Goal: Transaction & Acquisition: Purchase product/service

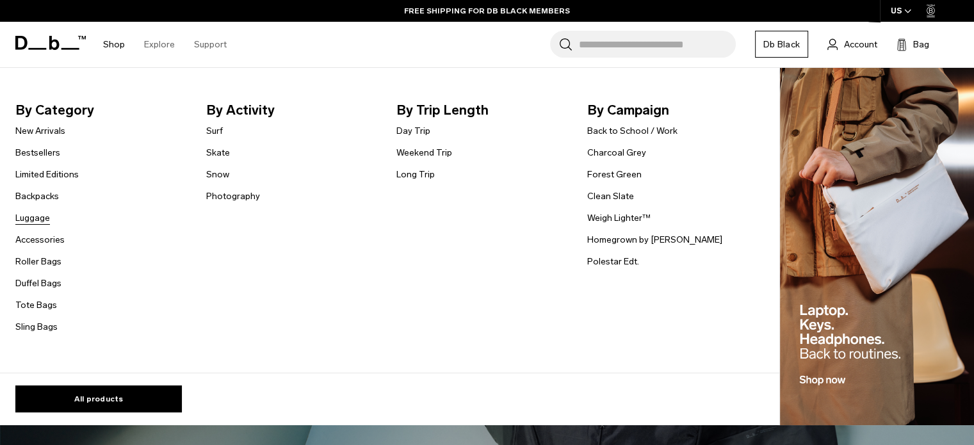
click at [34, 217] on link "Luggage" at bounding box center [32, 217] width 35 height 13
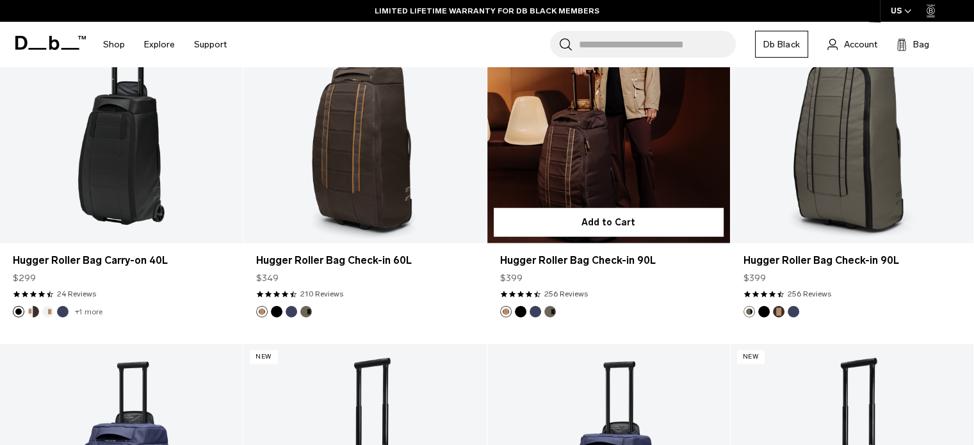
scroll to position [3319, 0]
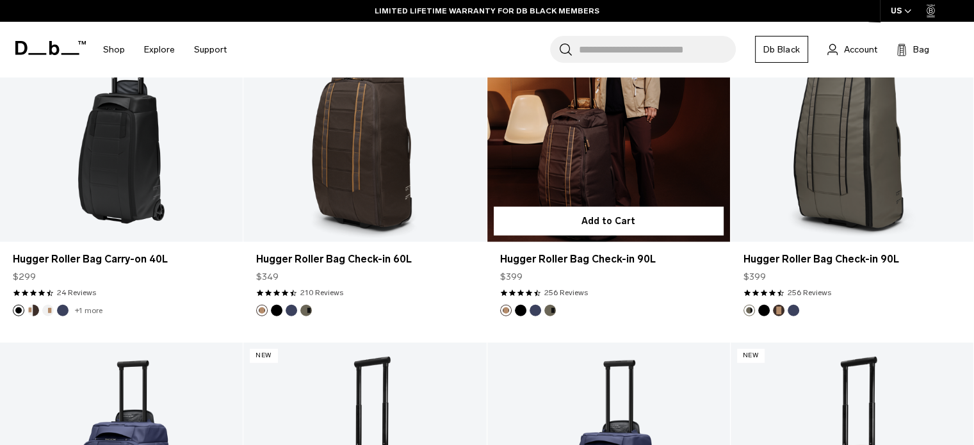
click at [588, 152] on link "Hugger Roller Bag Check-in 90L" at bounding box center [608, 107] width 243 height 270
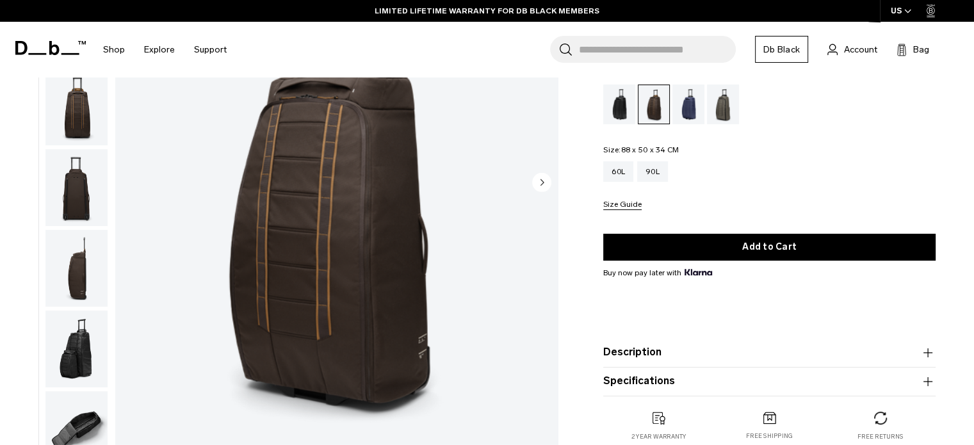
scroll to position [102, 0]
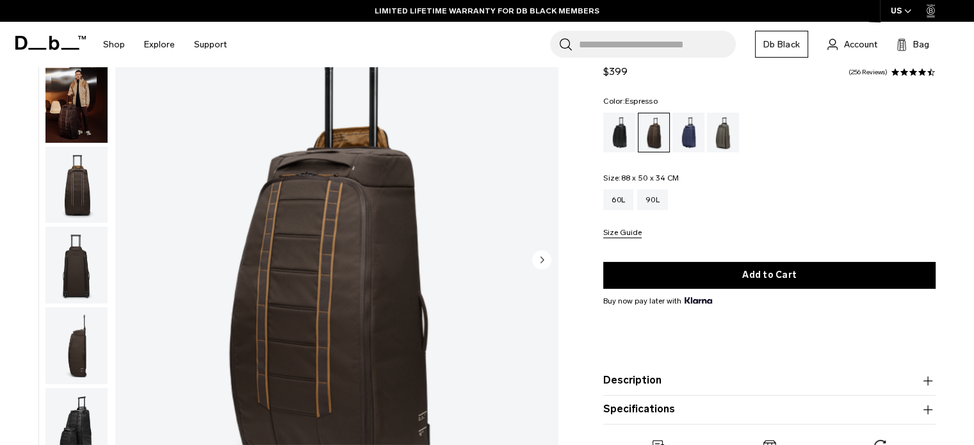
click at [81, 190] on img "button" at bounding box center [76, 185] width 62 height 77
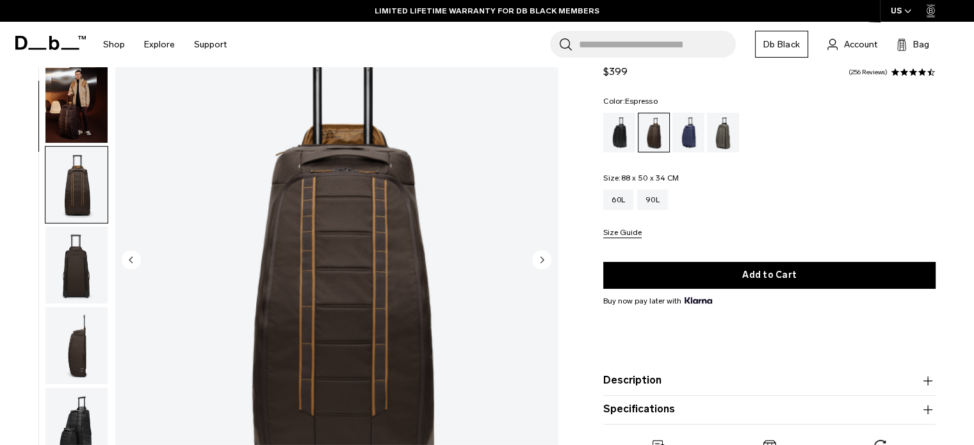
scroll to position [161, 0]
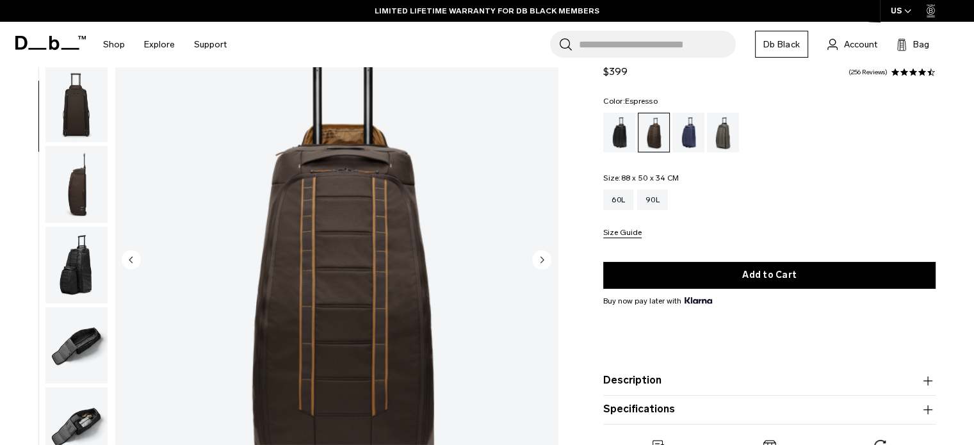
click at [74, 105] on img "button" at bounding box center [76, 103] width 62 height 77
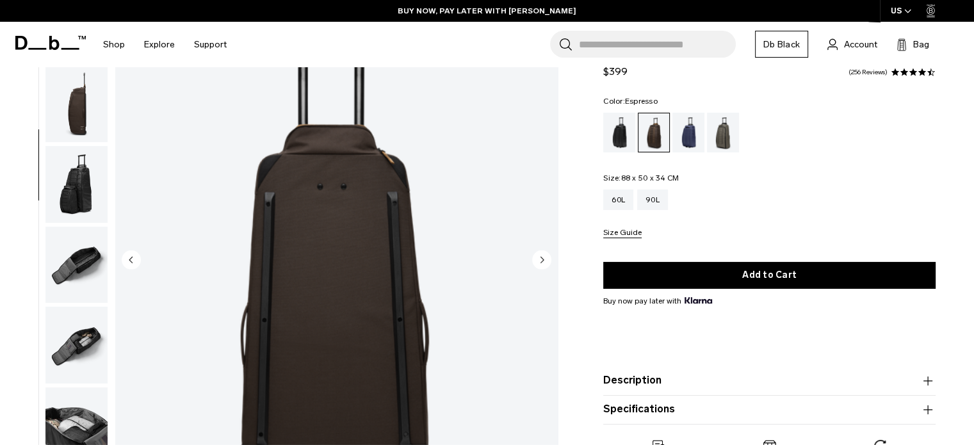
click at [76, 257] on img "button" at bounding box center [76, 265] width 62 height 77
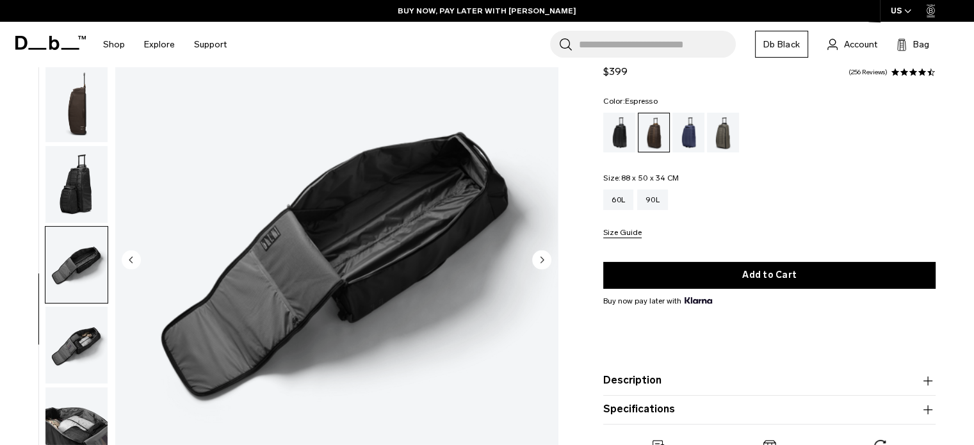
scroll to position [331, 0]
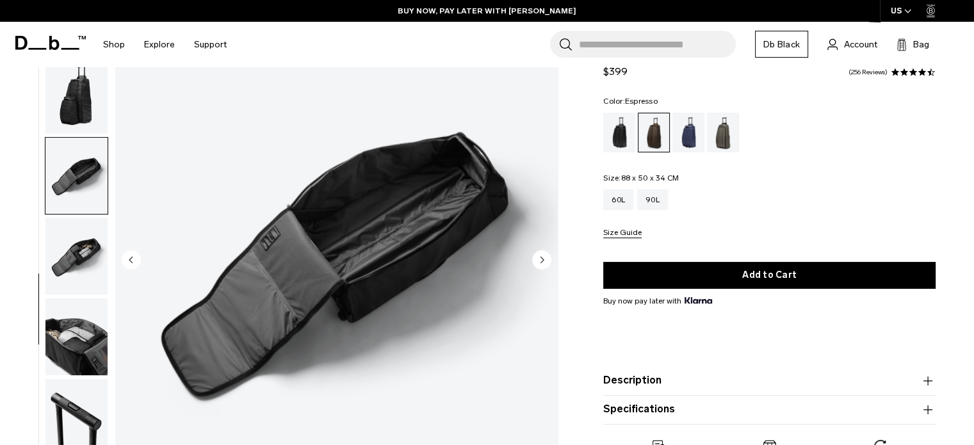
click at [75, 258] on img "button" at bounding box center [76, 256] width 62 height 77
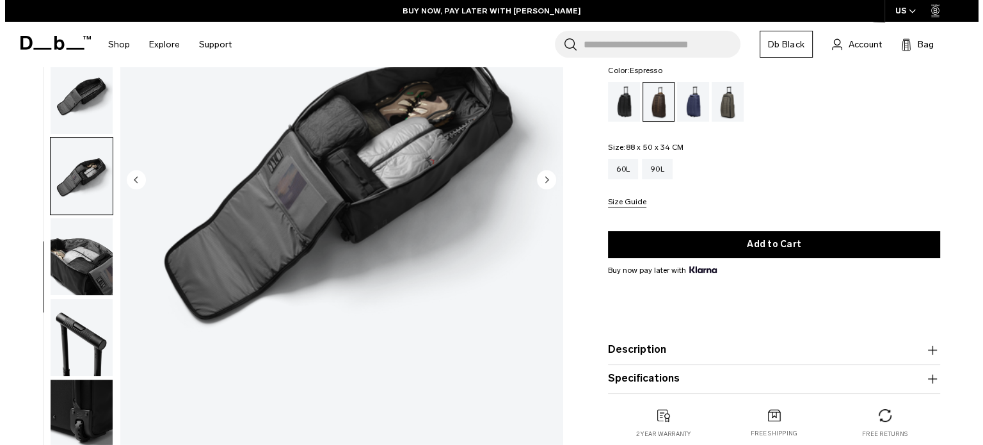
scroll to position [182, 0]
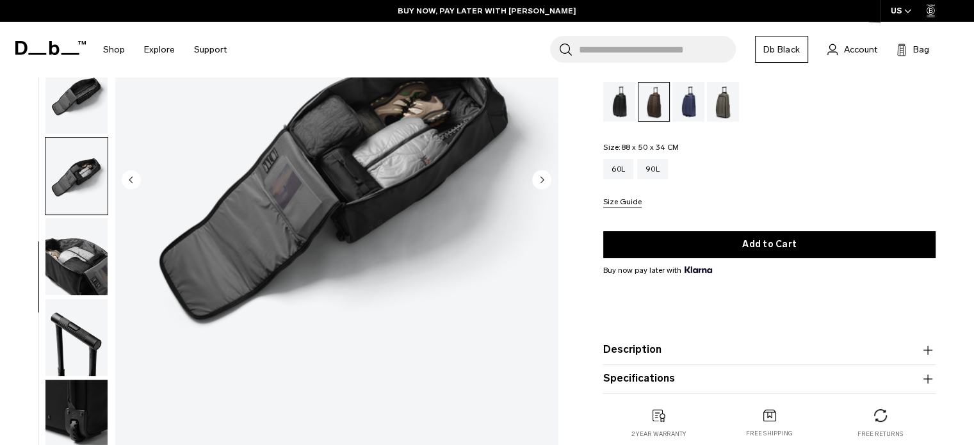
click at [69, 266] on img "button" at bounding box center [76, 256] width 62 height 77
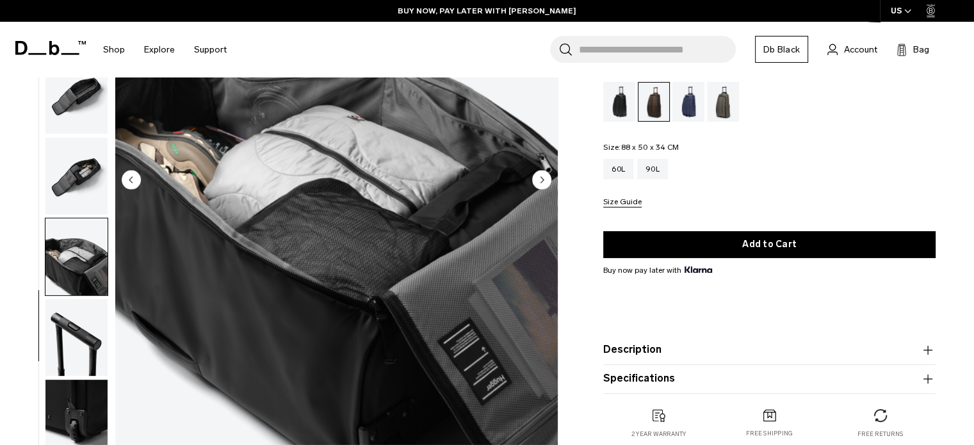
click at [543, 182] on circle "Next slide" at bounding box center [541, 179] width 19 height 19
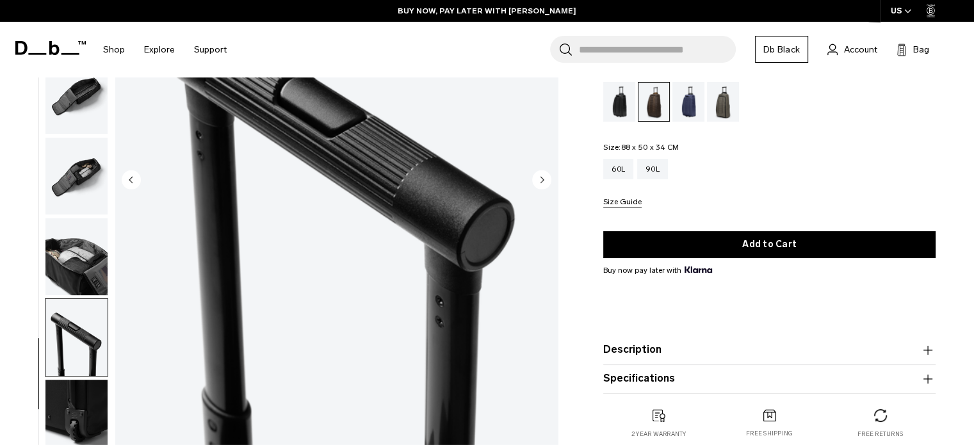
click at [543, 182] on circle "Next slide" at bounding box center [541, 179] width 19 height 19
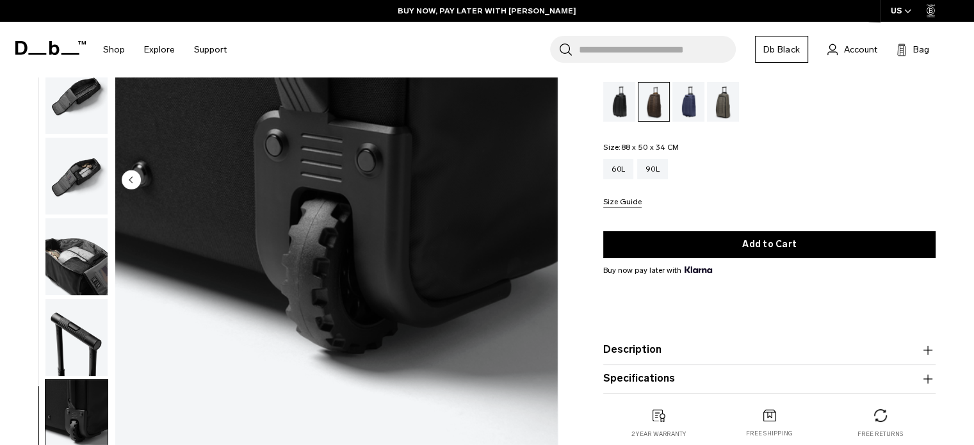
click at [543, 182] on img "11 / 11" at bounding box center [336, 181] width 442 height 553
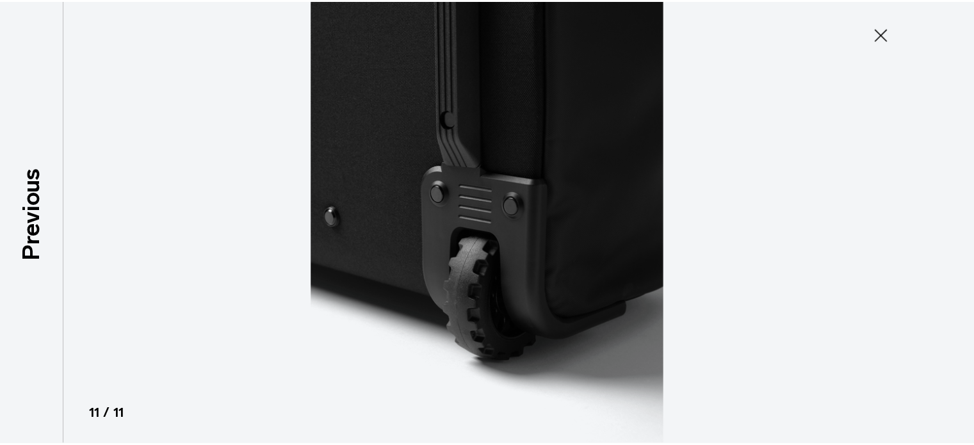
scroll to position [324, 0]
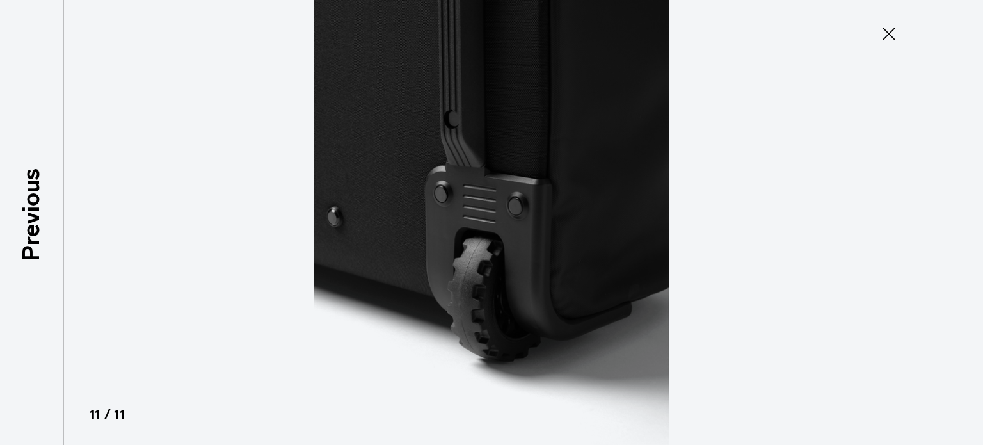
click at [884, 45] on button "Close" at bounding box center [889, 33] width 42 height 27
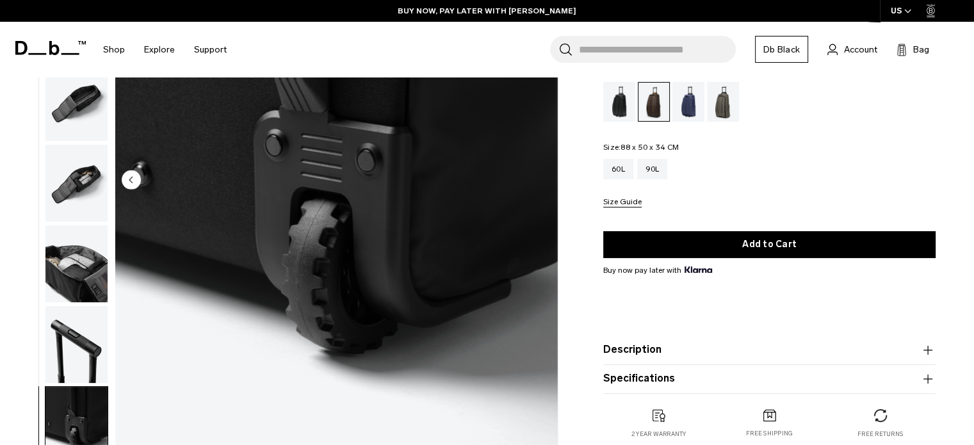
scroll to position [331, 0]
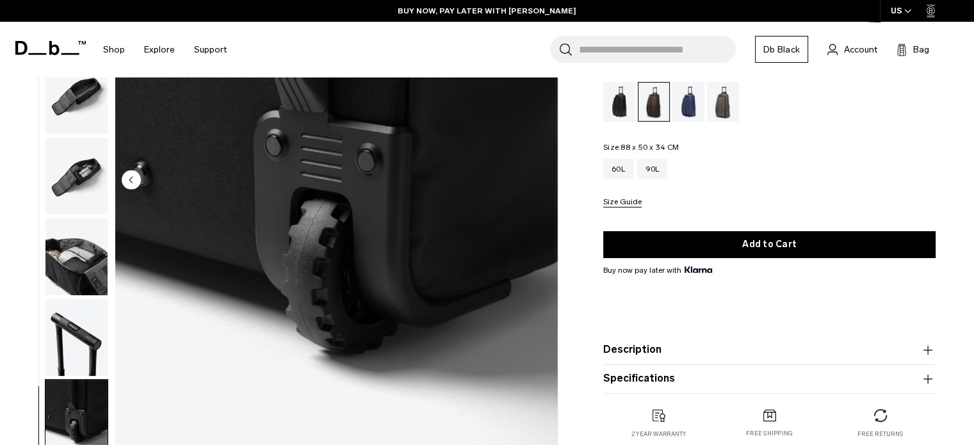
click at [138, 179] on circle "Previous slide" at bounding box center [131, 179] width 19 height 19
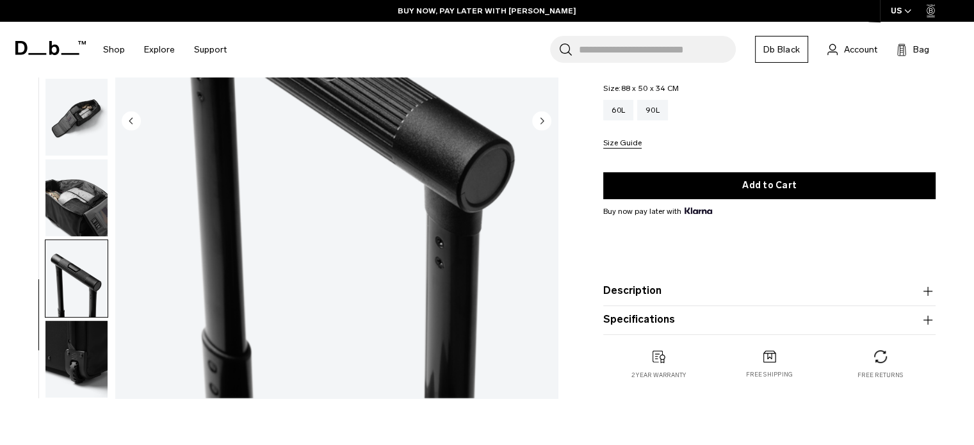
scroll to position [232, 0]
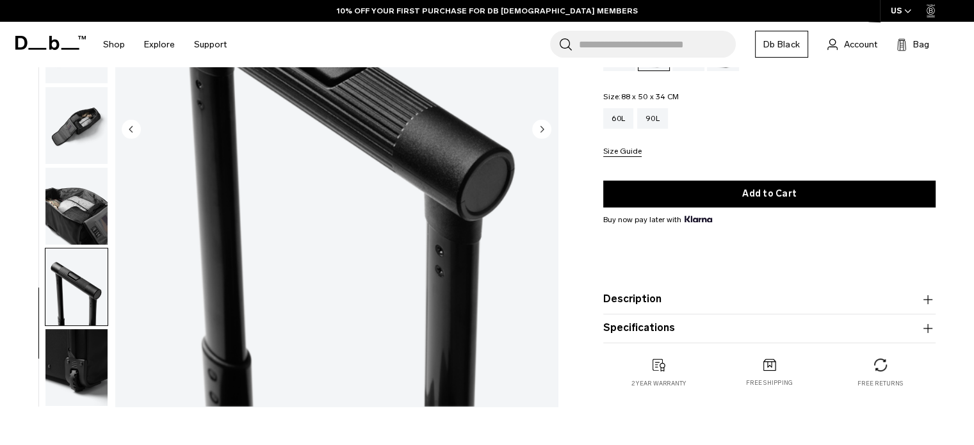
click at [955, 380] on div "Hugger Roller Bag Check-in 90L $399 4.7 star rating 256 Reviews Color: Espresso…" at bounding box center [769, 186] width 409 height 453
click at [67, 227] on img "button" at bounding box center [76, 206] width 62 height 77
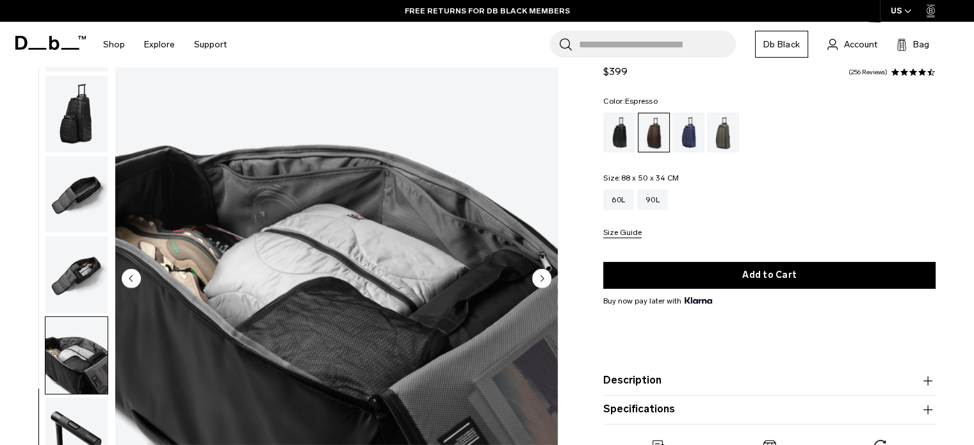
scroll to position [0, 0]
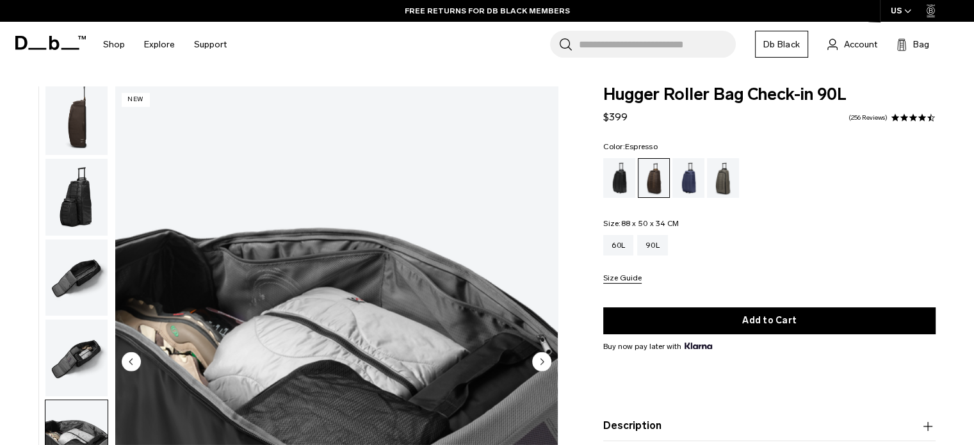
click at [92, 122] on img "button" at bounding box center [76, 116] width 62 height 77
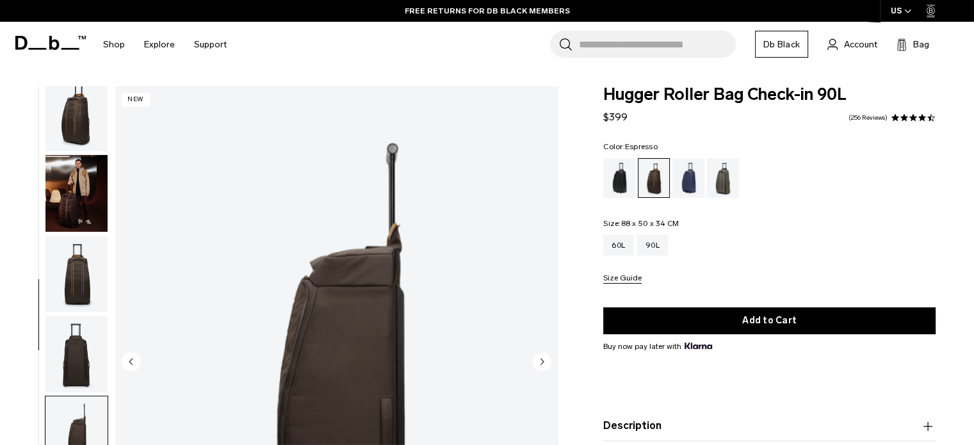
click at [72, 291] on img "button" at bounding box center [76, 274] width 62 height 77
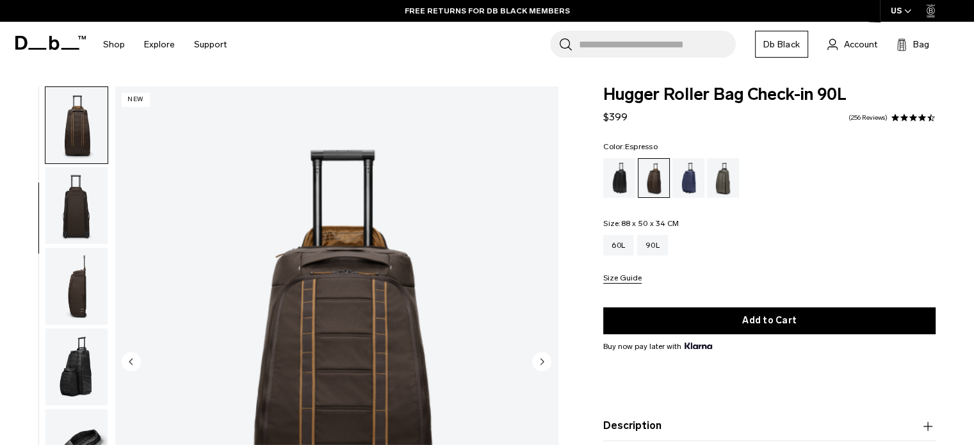
scroll to position [114, 0]
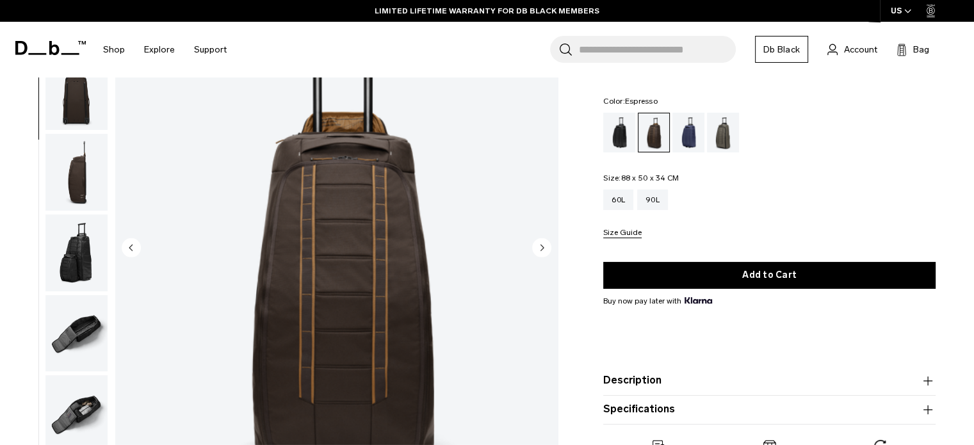
click at [74, 176] on img "button" at bounding box center [76, 172] width 62 height 77
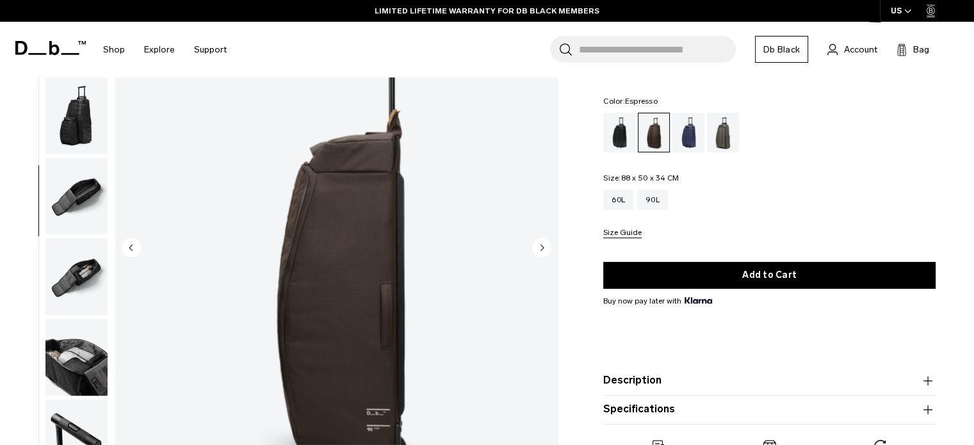
scroll to position [323, 0]
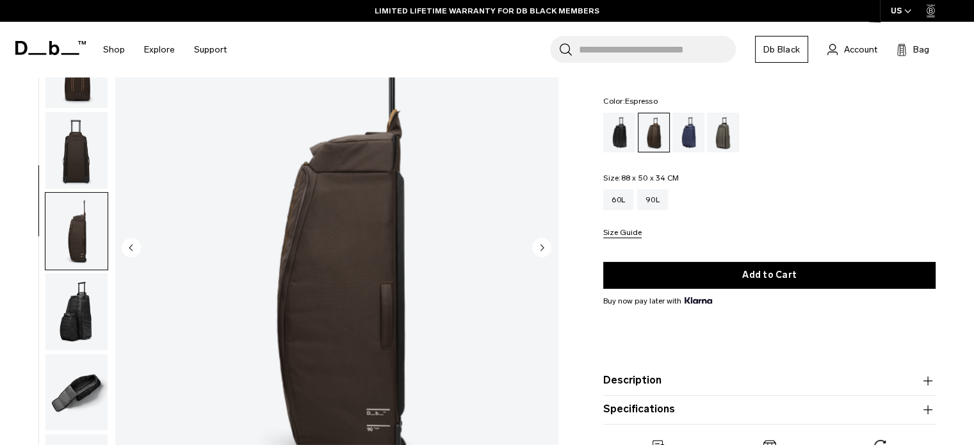
click at [82, 149] on img "button" at bounding box center [76, 150] width 62 height 77
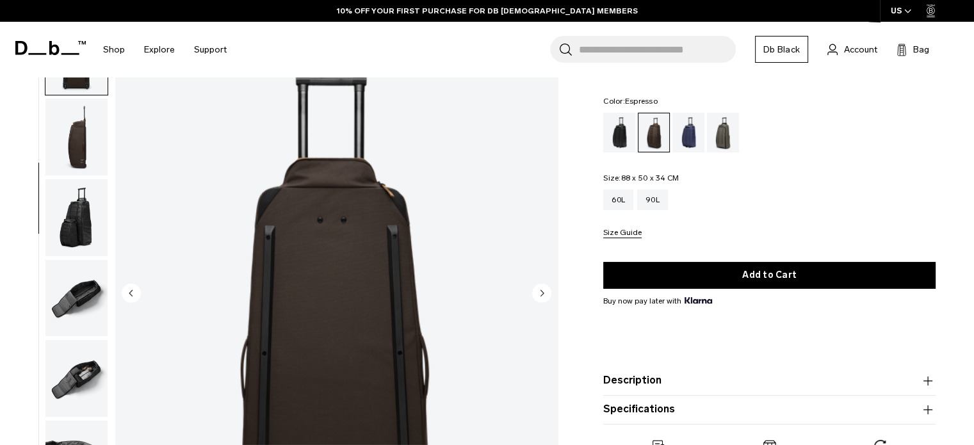
scroll to position [67, 0]
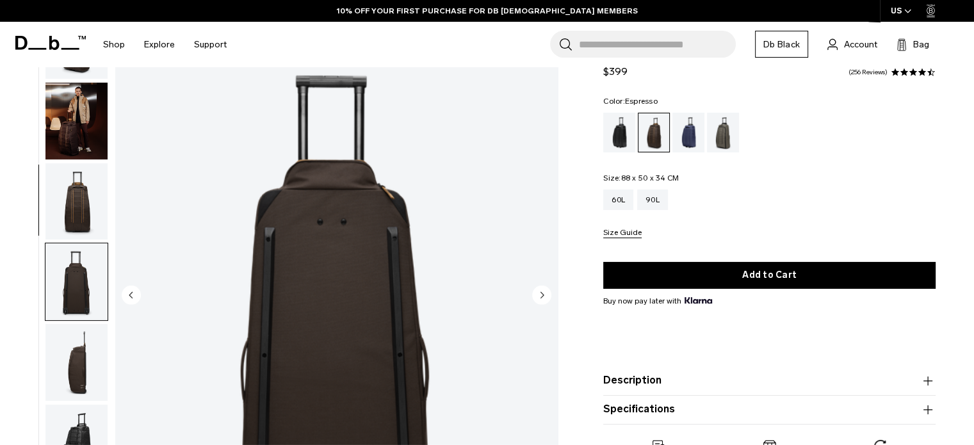
click at [86, 198] on img "button" at bounding box center [76, 201] width 62 height 77
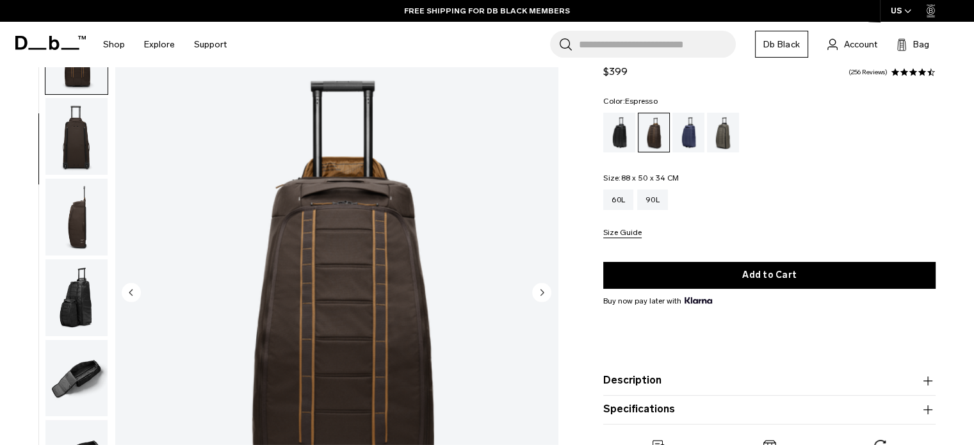
scroll to position [66, 0]
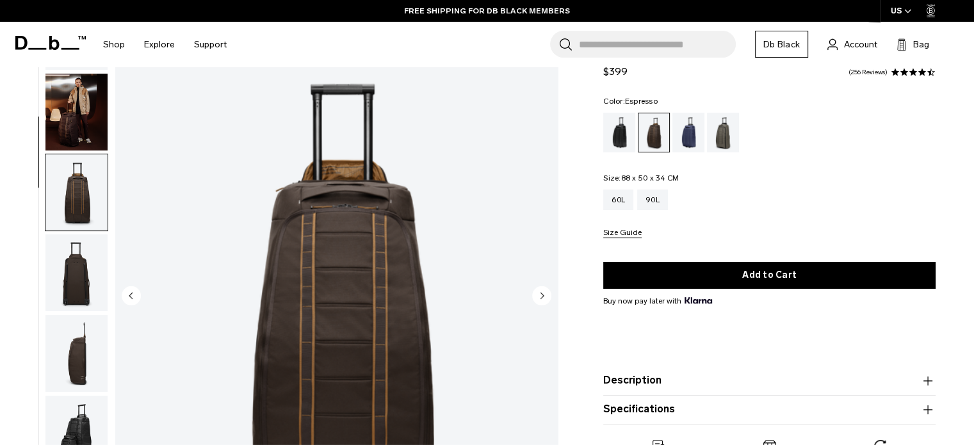
click at [72, 111] on img "button" at bounding box center [76, 112] width 62 height 77
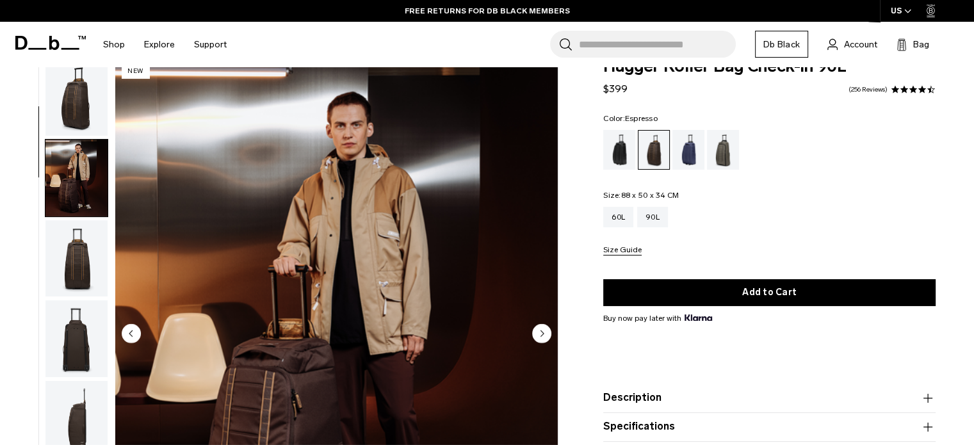
scroll to position [28, 0]
click at [722, 151] on div "Forest Green" at bounding box center [723, 150] width 33 height 40
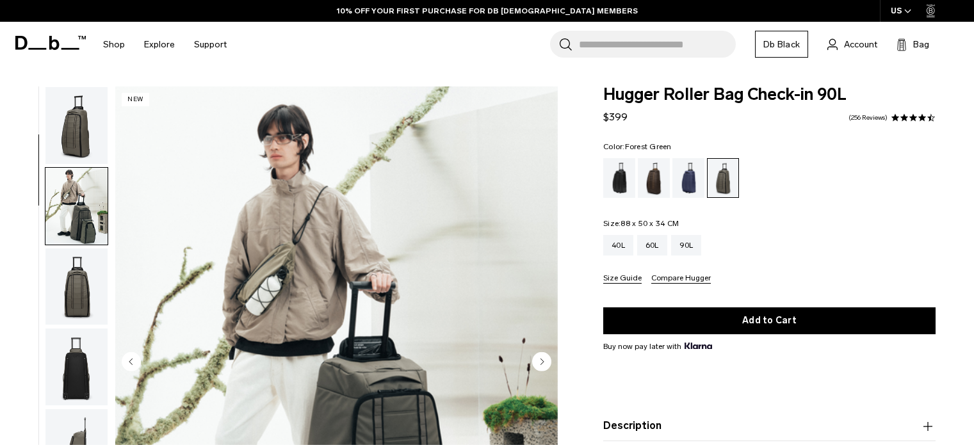
click at [71, 248] on img "button" at bounding box center [76, 286] width 62 height 77
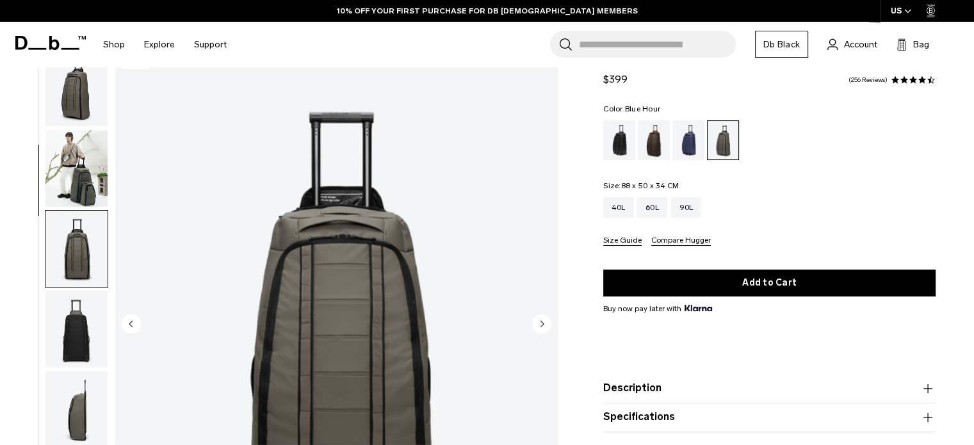
scroll to position [161, 0]
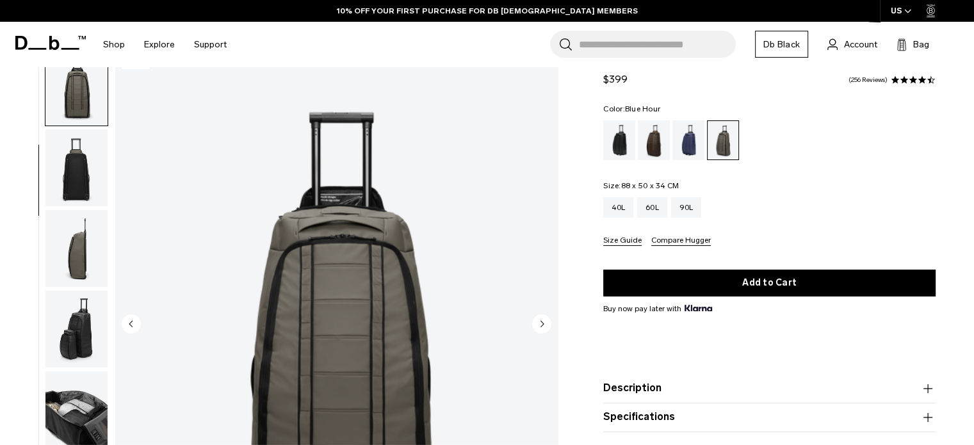
click at [699, 135] on div "Blue Hour" at bounding box center [688, 140] width 33 height 40
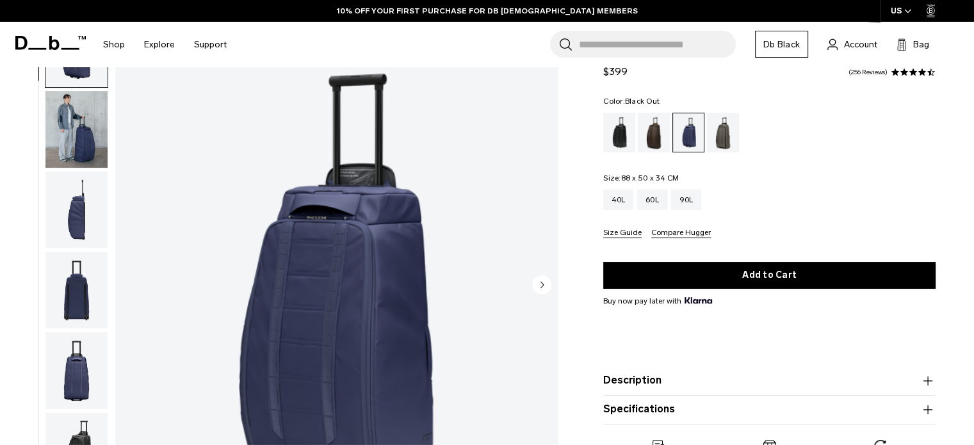
scroll to position [77, 0]
click at [620, 138] on div "Black Out" at bounding box center [619, 133] width 33 height 40
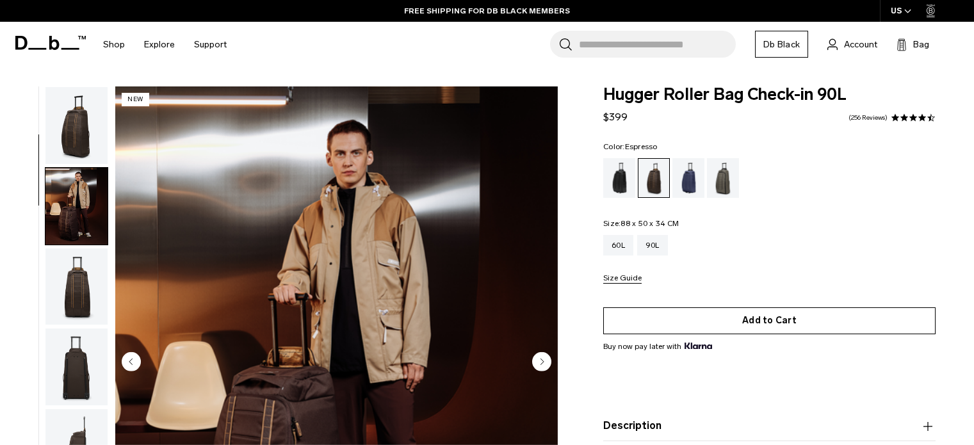
click at [731, 307] on button "Add to Cart" at bounding box center [769, 320] width 332 height 27
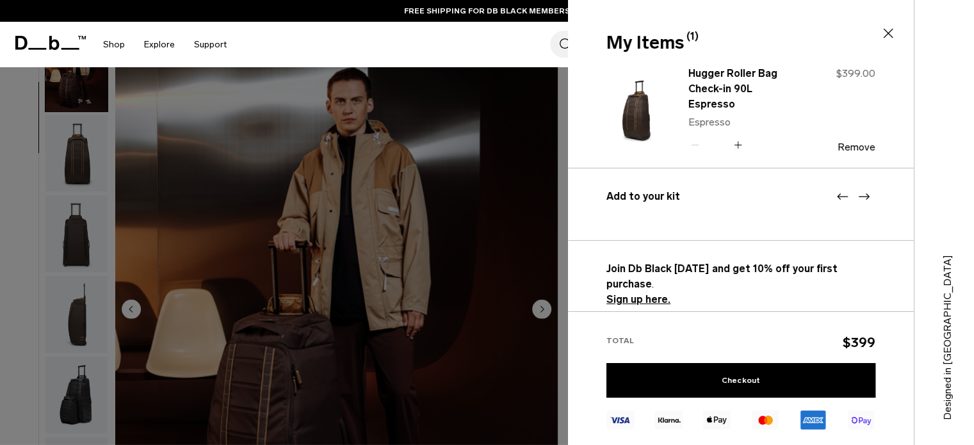
click at [883, 30] on icon at bounding box center [887, 33] width 15 height 15
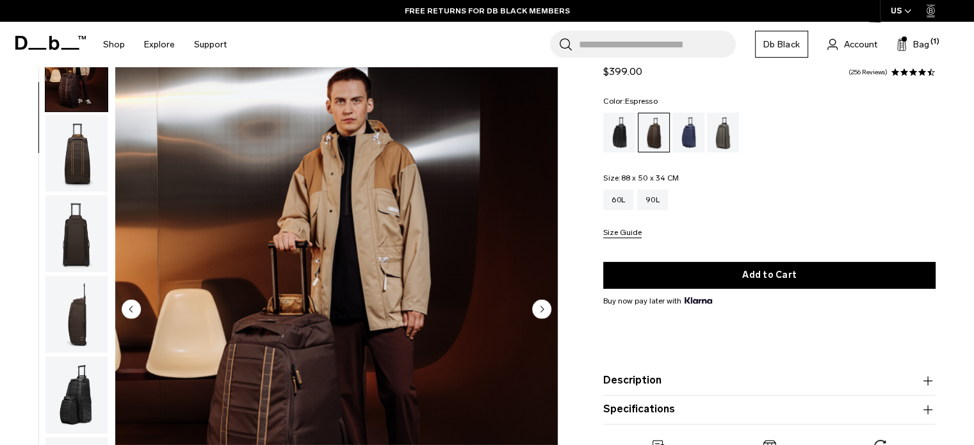
click at [860, 35] on div "Search for Bags, Luggage... Search Close Trending Products All Products Hugger …" at bounding box center [599, 44] width 727 height 45
click at [858, 39] on span "Account" at bounding box center [860, 44] width 33 height 13
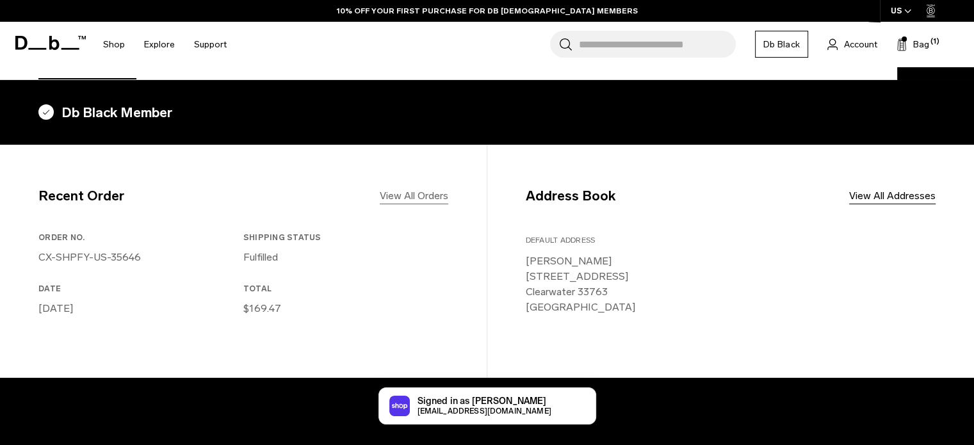
click at [420, 197] on link "View All Orders" at bounding box center [414, 195] width 69 height 15
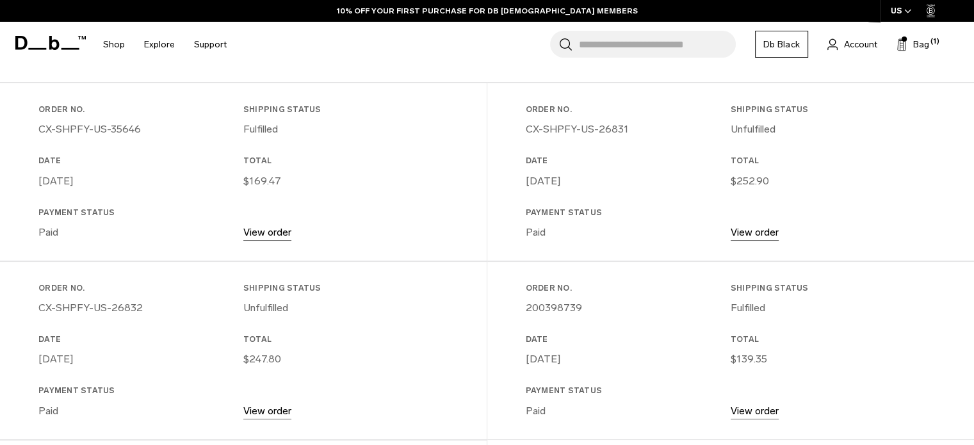
click at [287, 234] on link "View order" at bounding box center [267, 232] width 48 height 12
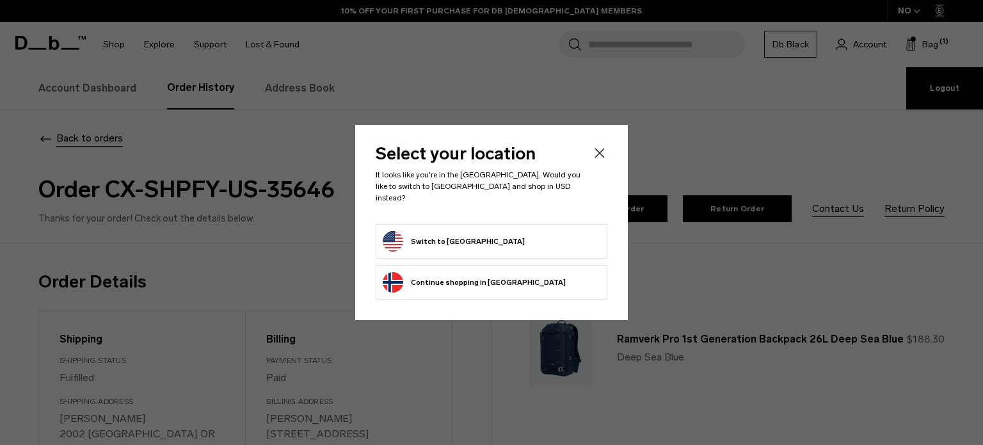
click at [599, 154] on icon "Close" at bounding box center [599, 152] width 15 height 15
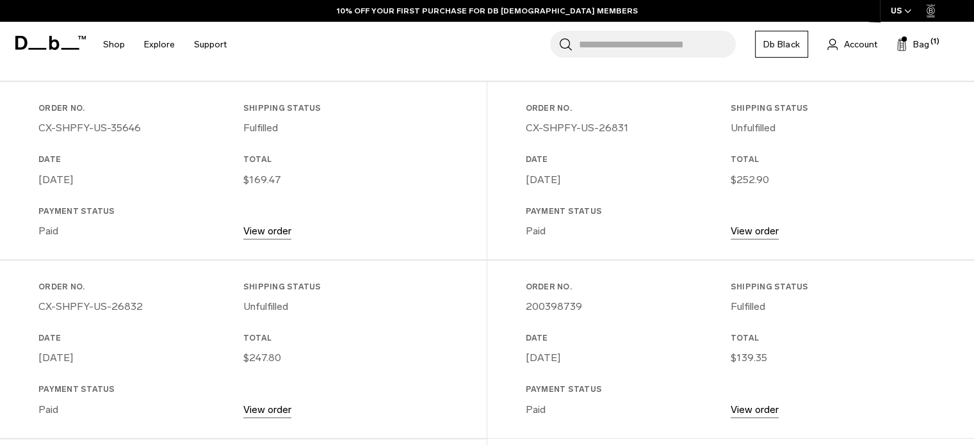
click at [748, 234] on link "View order" at bounding box center [755, 231] width 48 height 12
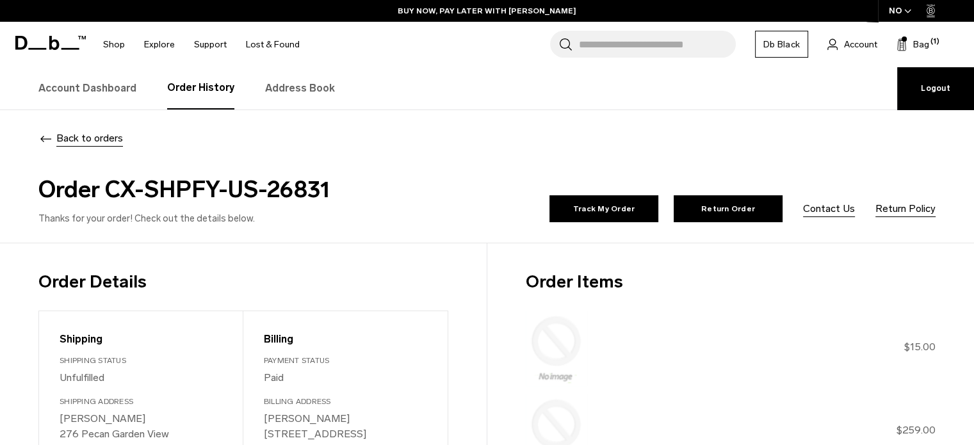
click at [777, 45] on link "Db Black" at bounding box center [781, 44] width 53 height 27
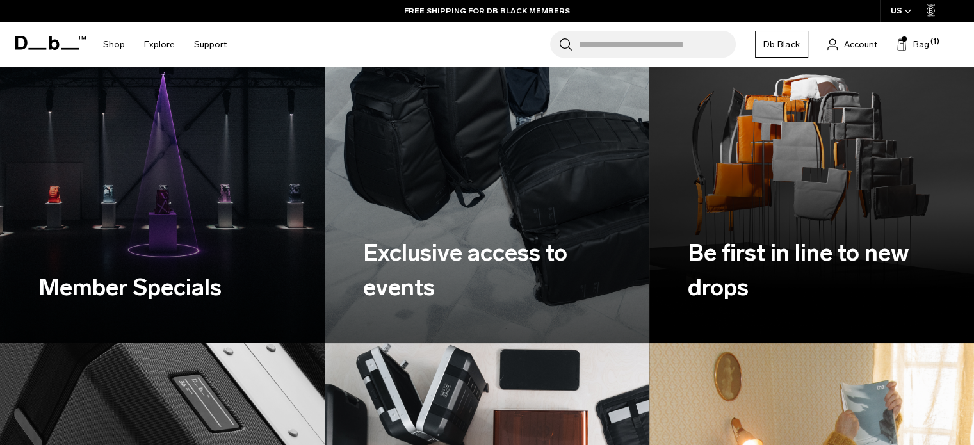
scroll to position [935, 0]
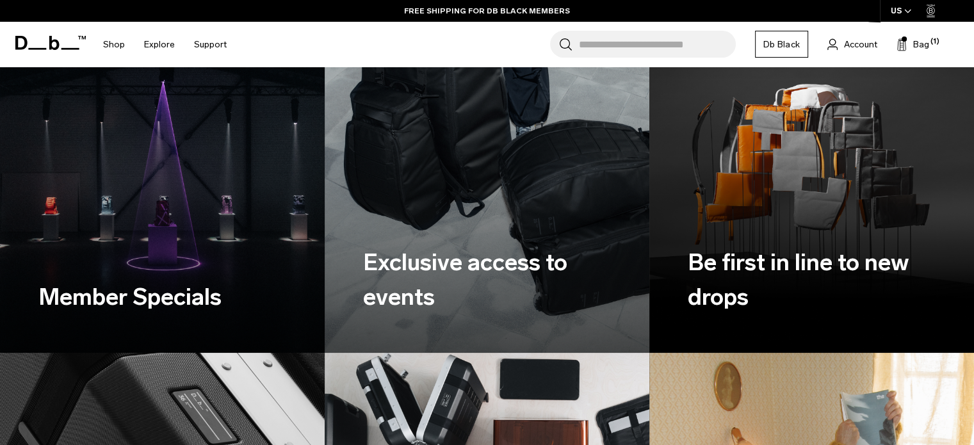
click at [120, 238] on img at bounding box center [162, 150] width 334 height 418
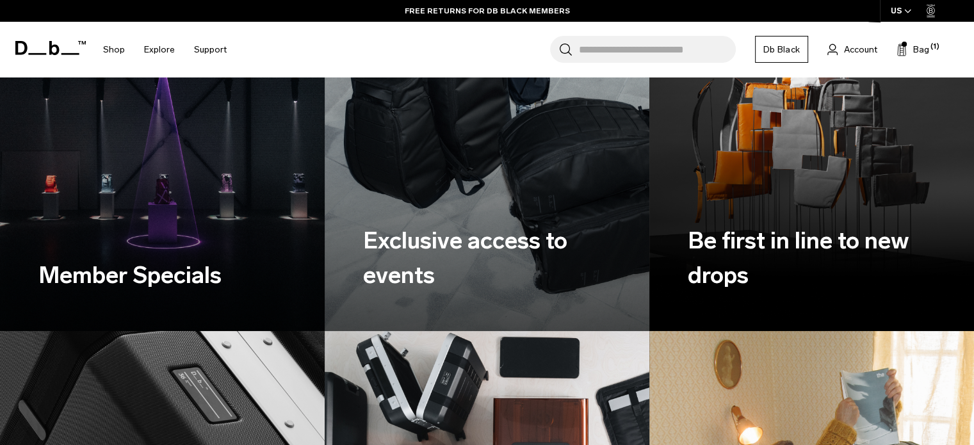
scroll to position [957, 0]
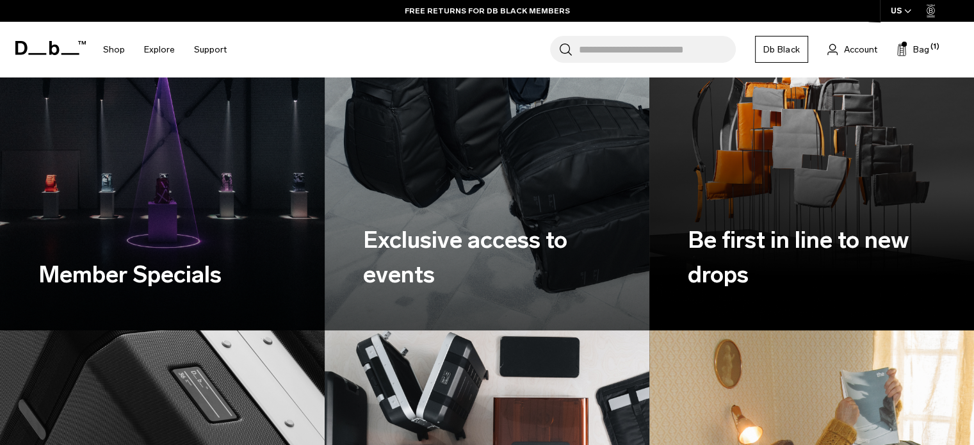
click at [117, 272] on h3 "Member Specials" at bounding box center [153, 274] width 231 height 35
click at [131, 184] on img at bounding box center [162, 128] width 334 height 418
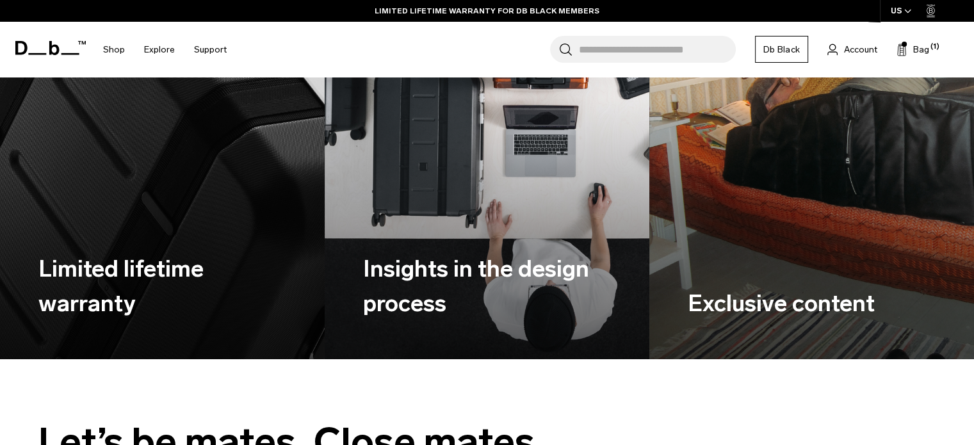
scroll to position [1337, 0]
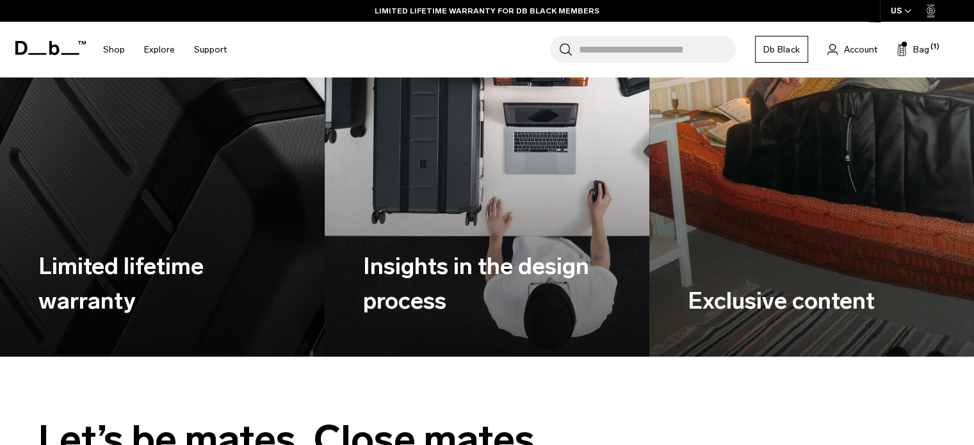
click at [150, 155] on img at bounding box center [162, 153] width 334 height 418
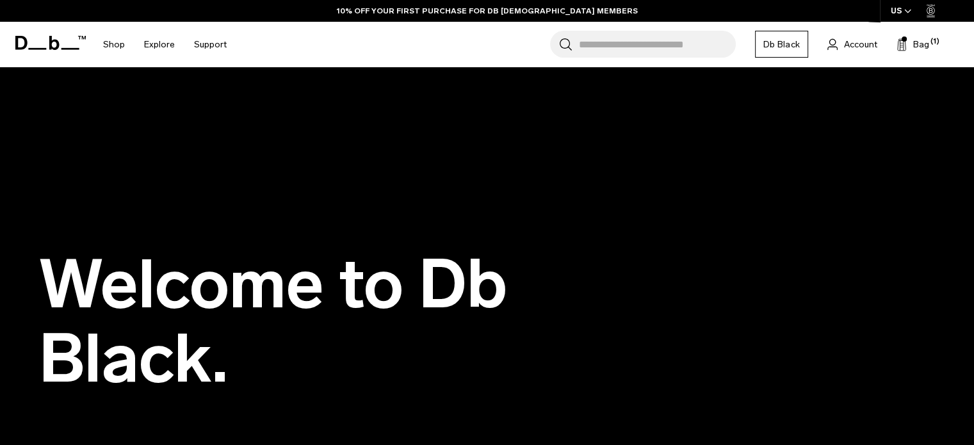
scroll to position [0, 0]
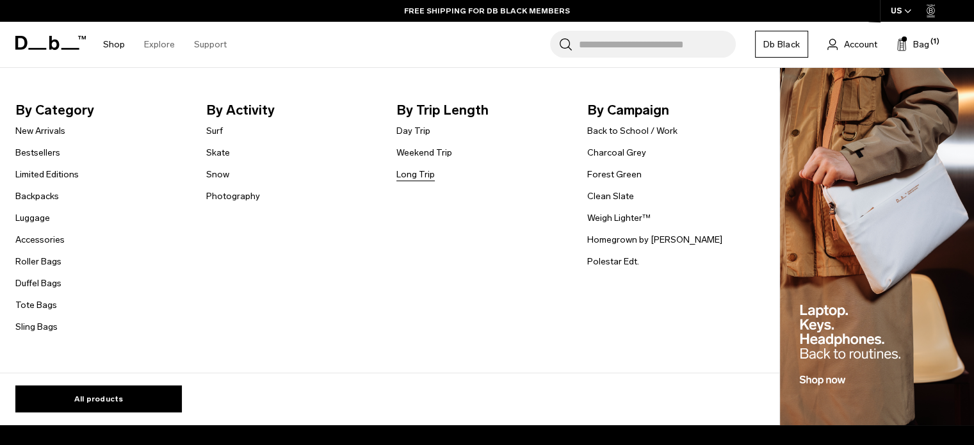
click at [409, 174] on link "Long Trip" at bounding box center [415, 174] width 38 height 13
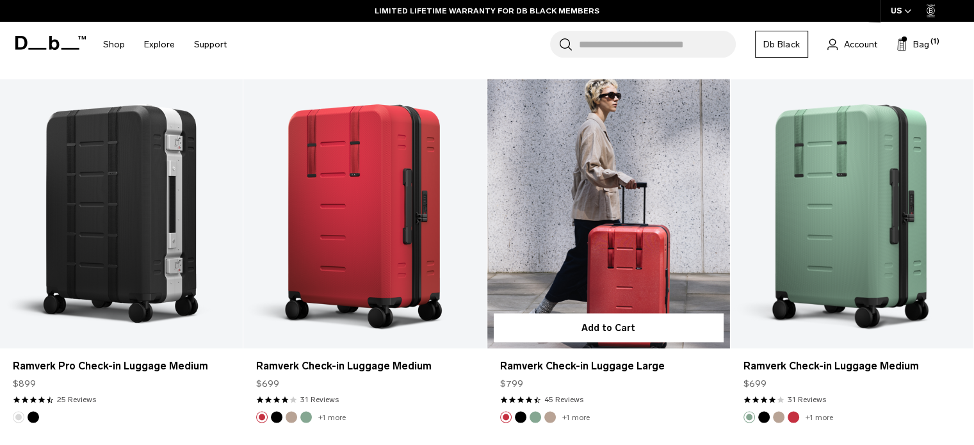
scroll to position [2181, 0]
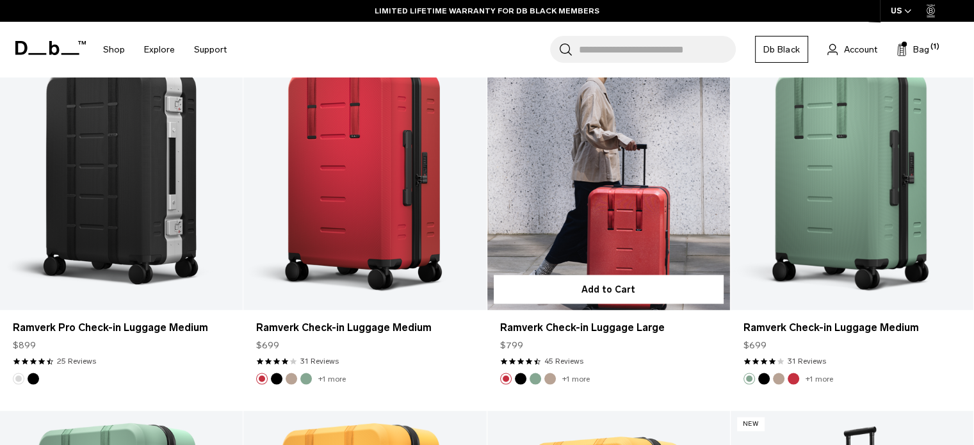
click at [648, 189] on link "Ramverk Check-in Luggage Large" at bounding box center [608, 175] width 243 height 270
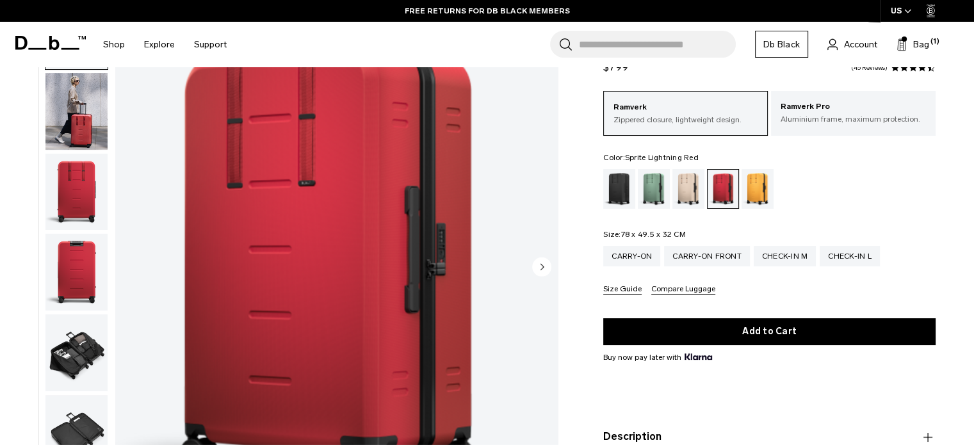
scroll to position [95, 0]
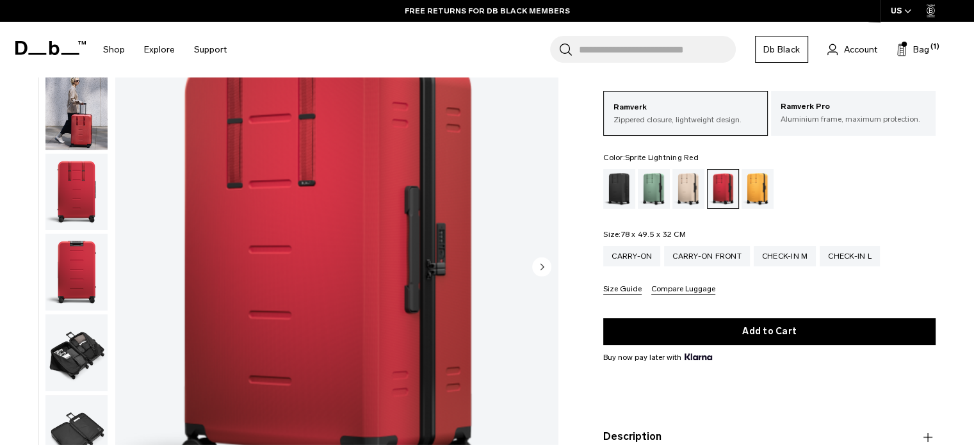
click at [77, 115] on img "button" at bounding box center [76, 111] width 62 height 77
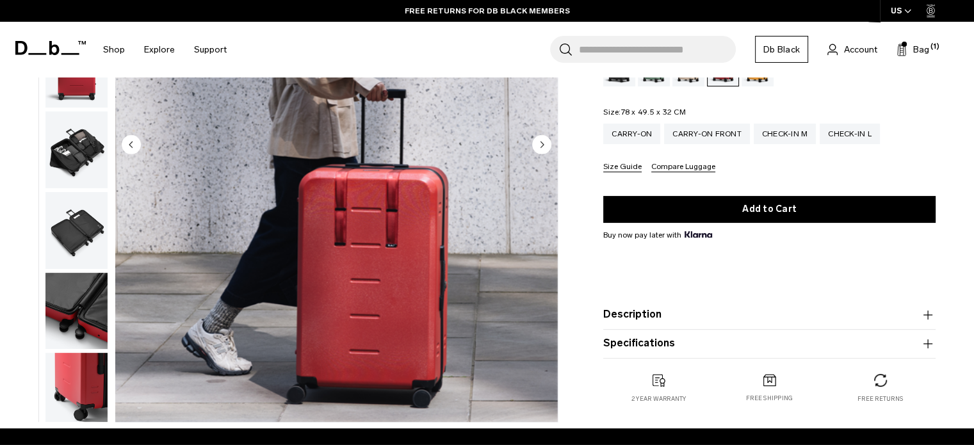
scroll to position [218, 0]
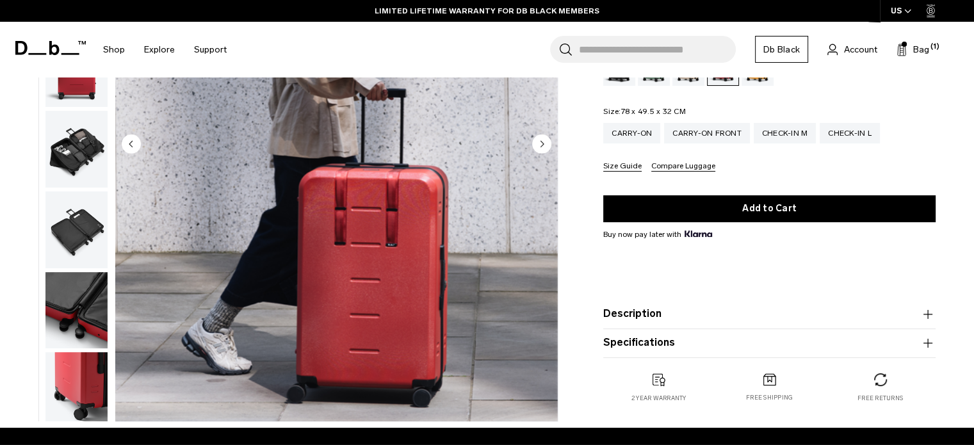
click at [64, 130] on img "button" at bounding box center [76, 149] width 62 height 77
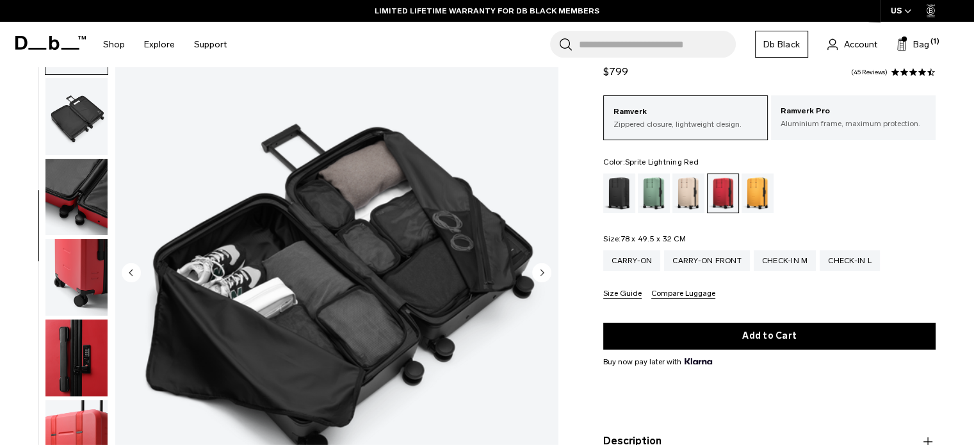
scroll to position [102, 0]
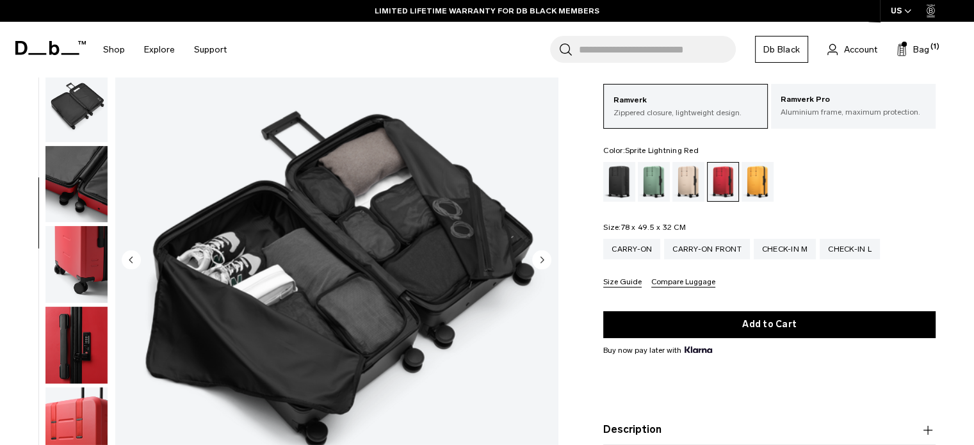
click at [79, 93] on img "button" at bounding box center [76, 103] width 62 height 77
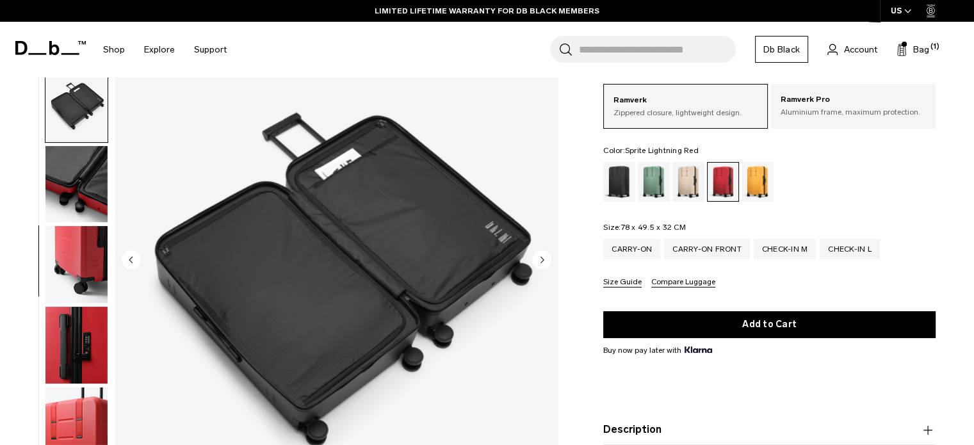
scroll to position [331, 0]
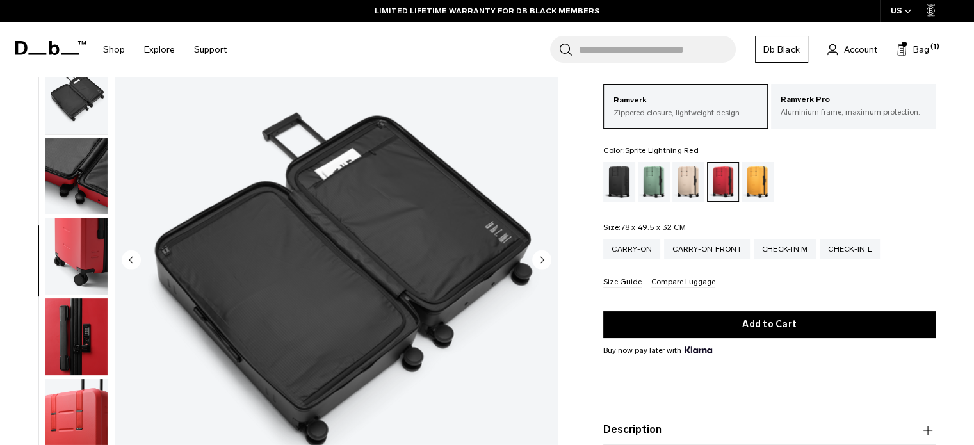
click at [67, 190] on img "button" at bounding box center [76, 176] width 62 height 77
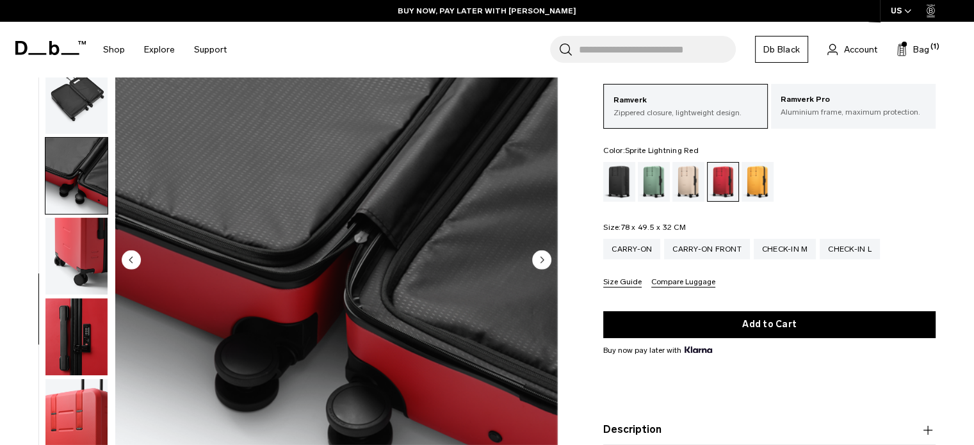
click at [68, 250] on img "button" at bounding box center [76, 256] width 62 height 77
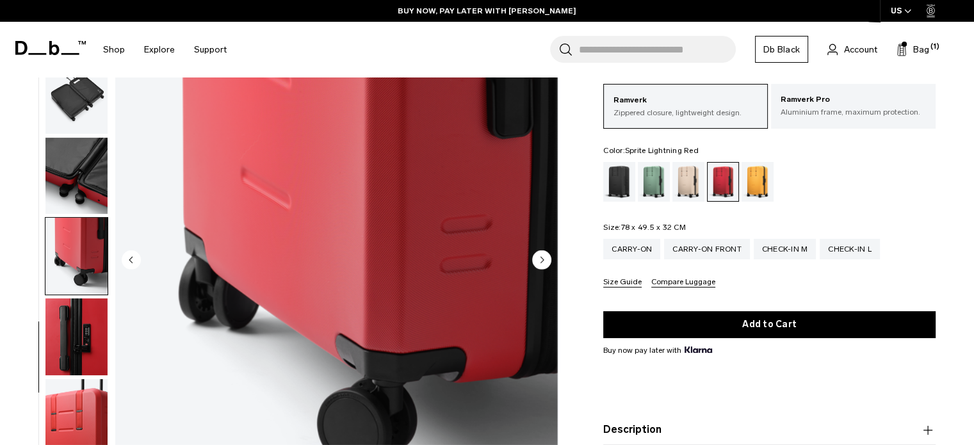
click at [79, 296] on ul at bounding box center [76, 261] width 63 height 553
click at [86, 350] on img "button" at bounding box center [76, 336] width 62 height 77
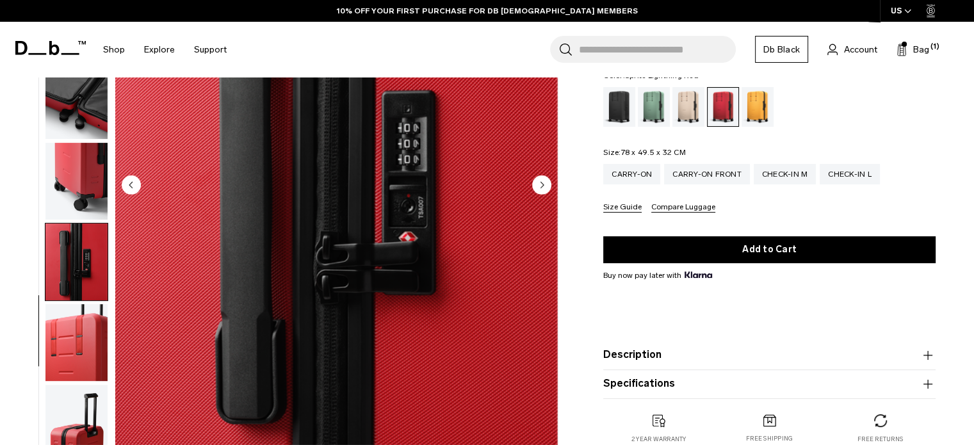
scroll to position [215, 0]
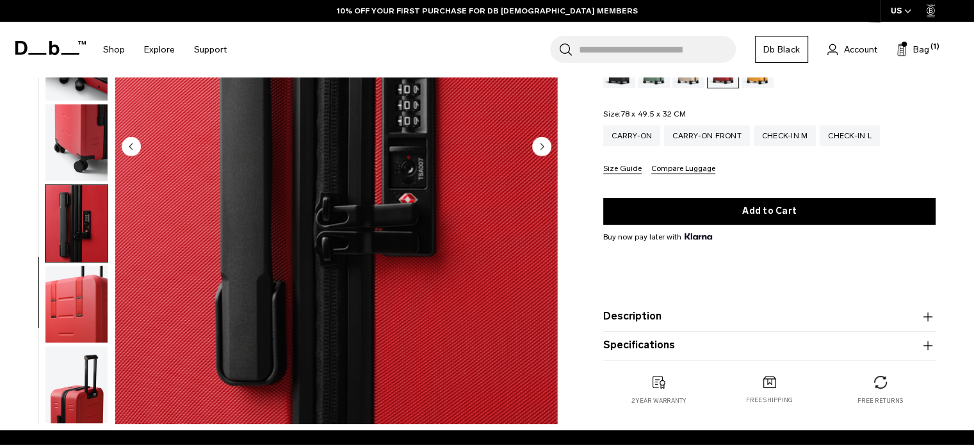
click at [67, 301] on img "button" at bounding box center [76, 304] width 62 height 77
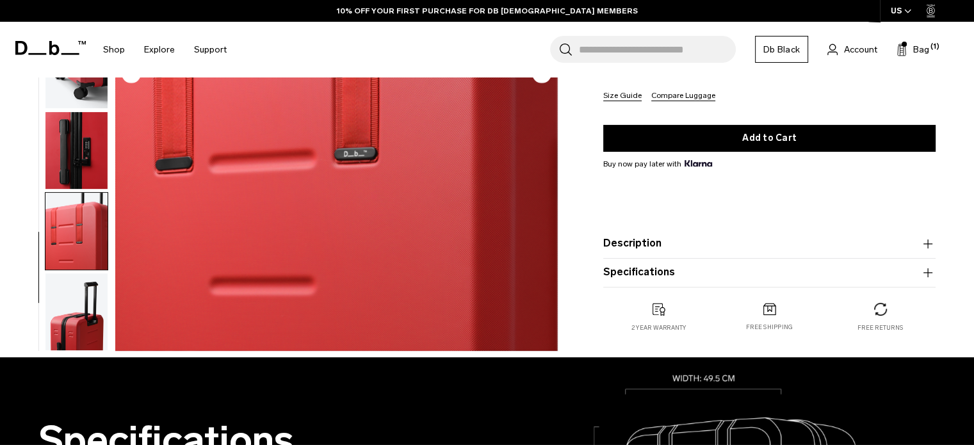
scroll to position [289, 0]
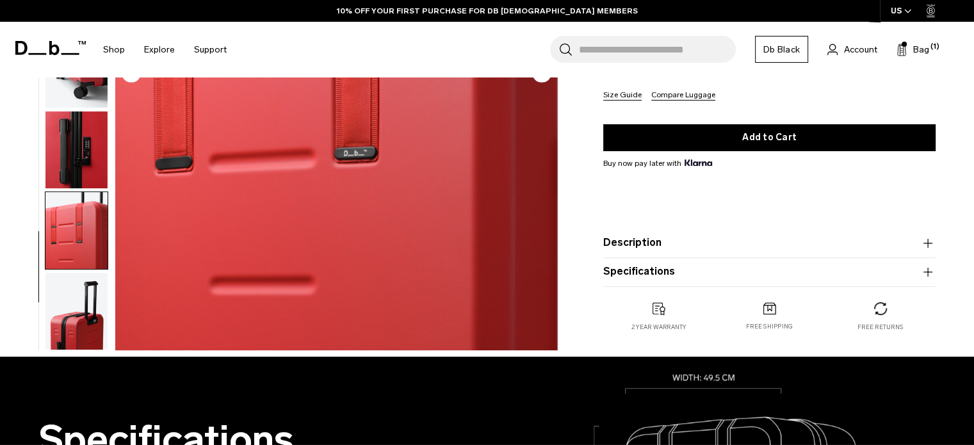
click at [76, 331] on img "button" at bounding box center [76, 311] width 62 height 77
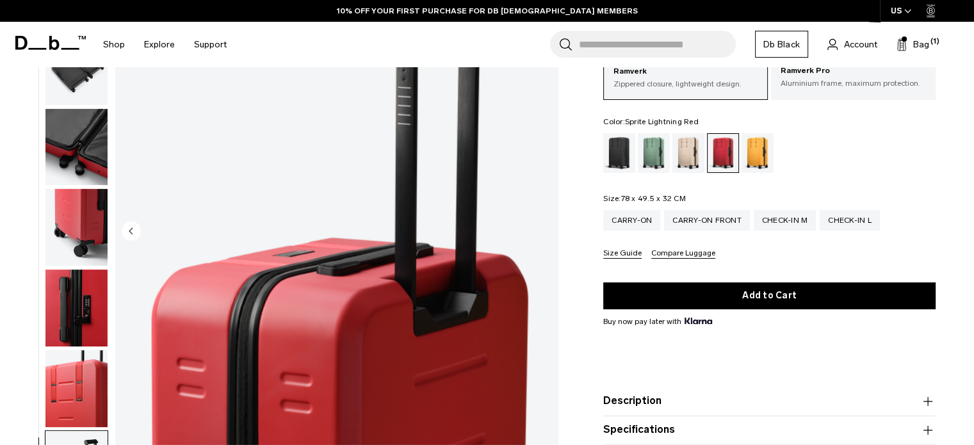
scroll to position [0, 0]
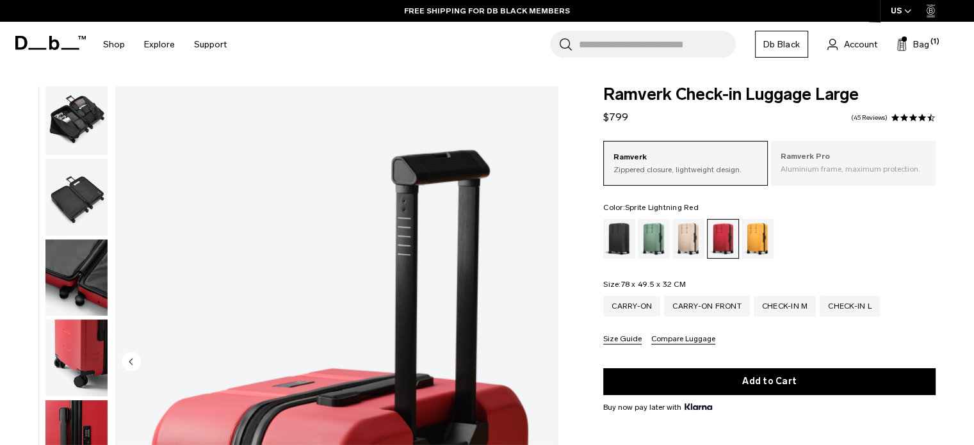
click at [816, 172] on p "Aluminium frame, maximum protection." at bounding box center [853, 169] width 145 height 12
